Goal: Transaction & Acquisition: Book appointment/travel/reservation

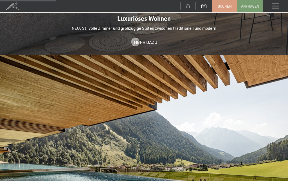
scroll to position [568, 0]
click at [144, 39] on span "Mehr dazu" at bounding box center [145, 42] width 23 height 6
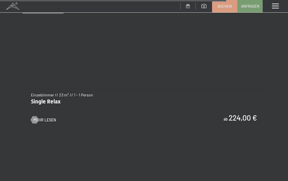
scroll to position [2105, 0]
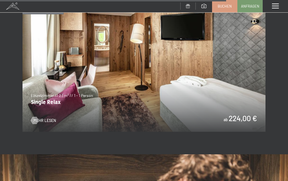
click at [203, 117] on img at bounding box center [143, 63] width 243 height 137
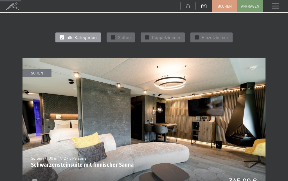
click at [171, 34] on span "Doppelzimmer" at bounding box center [166, 37] width 29 height 6
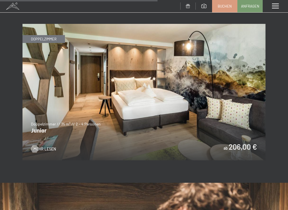
scroll to position [695, 0]
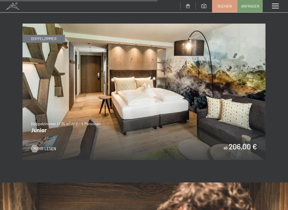
click at [249, 125] on img at bounding box center [143, 92] width 243 height 137
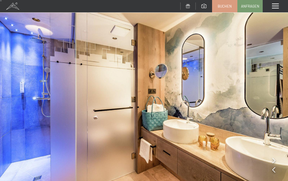
scroll to position [1, 0]
